Goal: Task Accomplishment & Management: Manage account settings

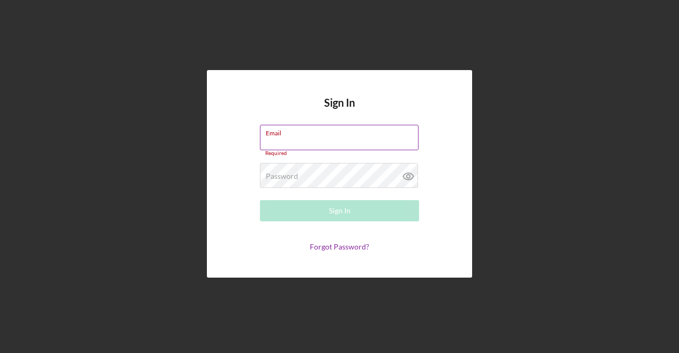
type input "[EMAIL_ADDRESS][DOMAIN_NAME]"
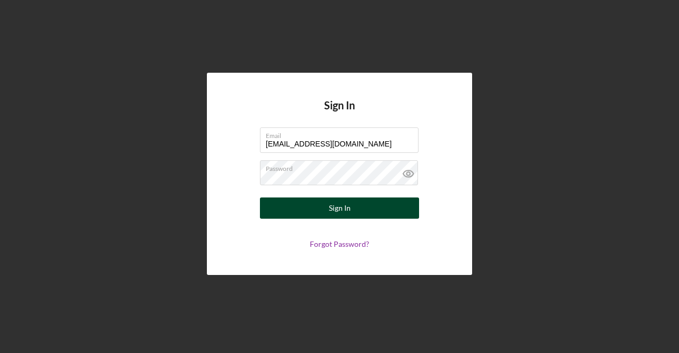
click at [356, 205] on button "Sign In" at bounding box center [339, 207] width 159 height 21
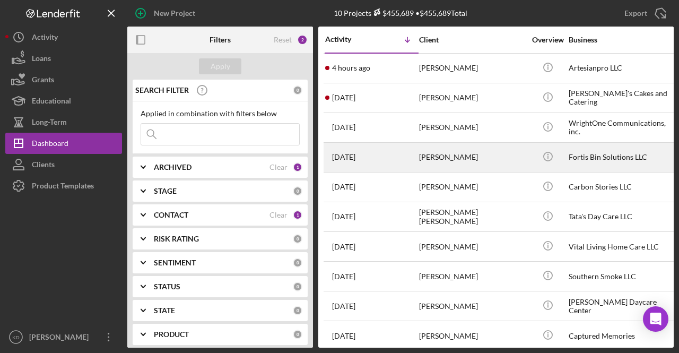
scroll to position [13, 0]
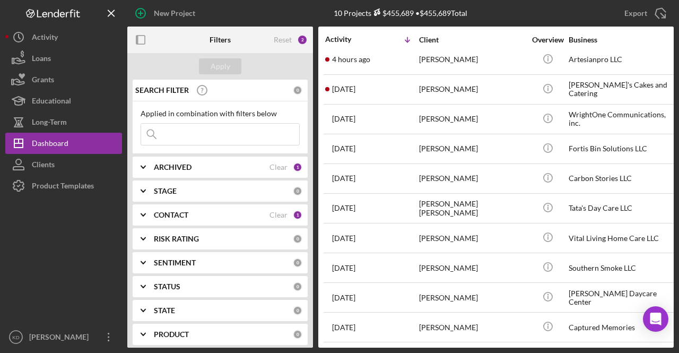
click at [218, 213] on div "CONTACT" at bounding box center [212, 215] width 116 height 8
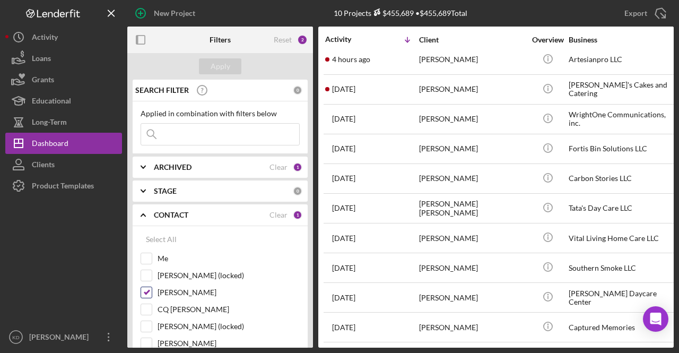
click at [148, 294] on input "[PERSON_NAME]" at bounding box center [146, 292] width 11 height 11
checkbox input "false"
click at [151, 260] on input "Me" at bounding box center [146, 258] width 11 height 11
checkbox input "true"
drag, startPoint x: 240, startPoint y: 58, endPoint x: 227, endPoint y: 75, distance: 21.6
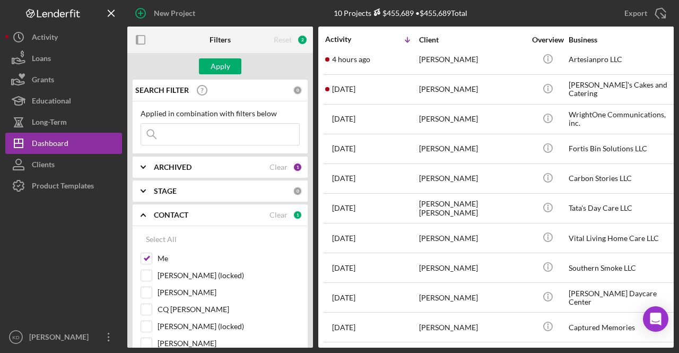
click at [227, 75] on div "Apply" at bounding box center [220, 66] width 186 height 27
click at [230, 61] on button "Apply" at bounding box center [220, 66] width 42 height 16
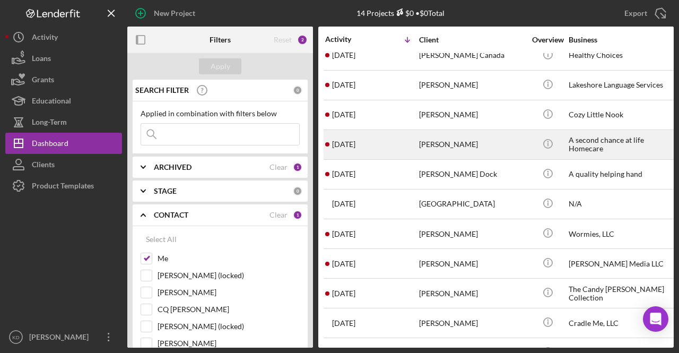
click at [429, 150] on div "[PERSON_NAME]" at bounding box center [472, 145] width 106 height 28
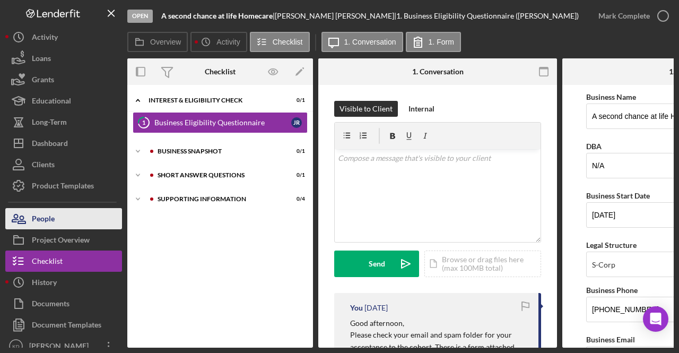
click at [36, 219] on div "People" at bounding box center [43, 220] width 23 height 24
